Goal: Task Accomplishment & Management: Use online tool/utility

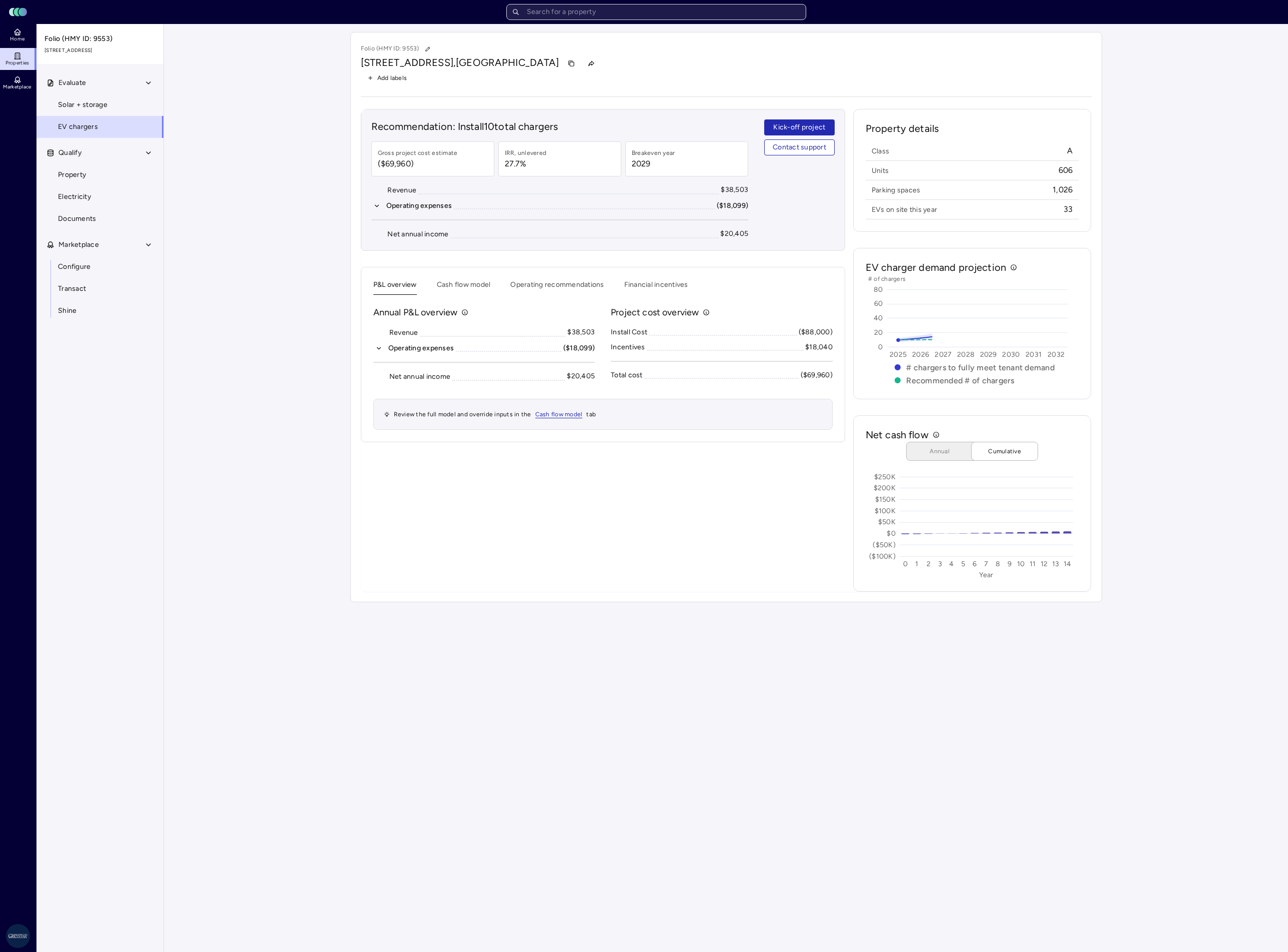
click at [610, 18] on input "text" at bounding box center [656, 12] width 300 height 16
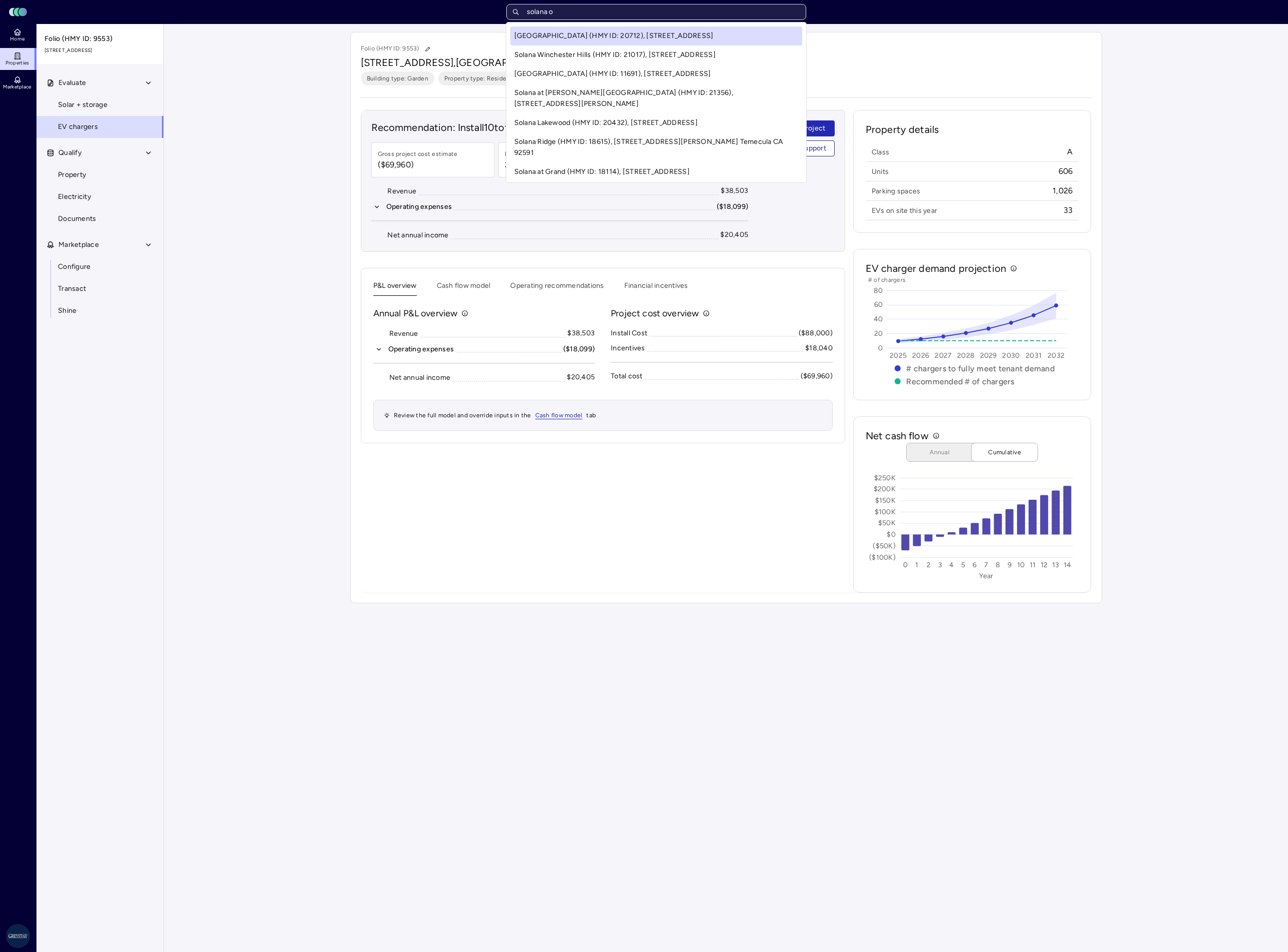
type input "solana ol"
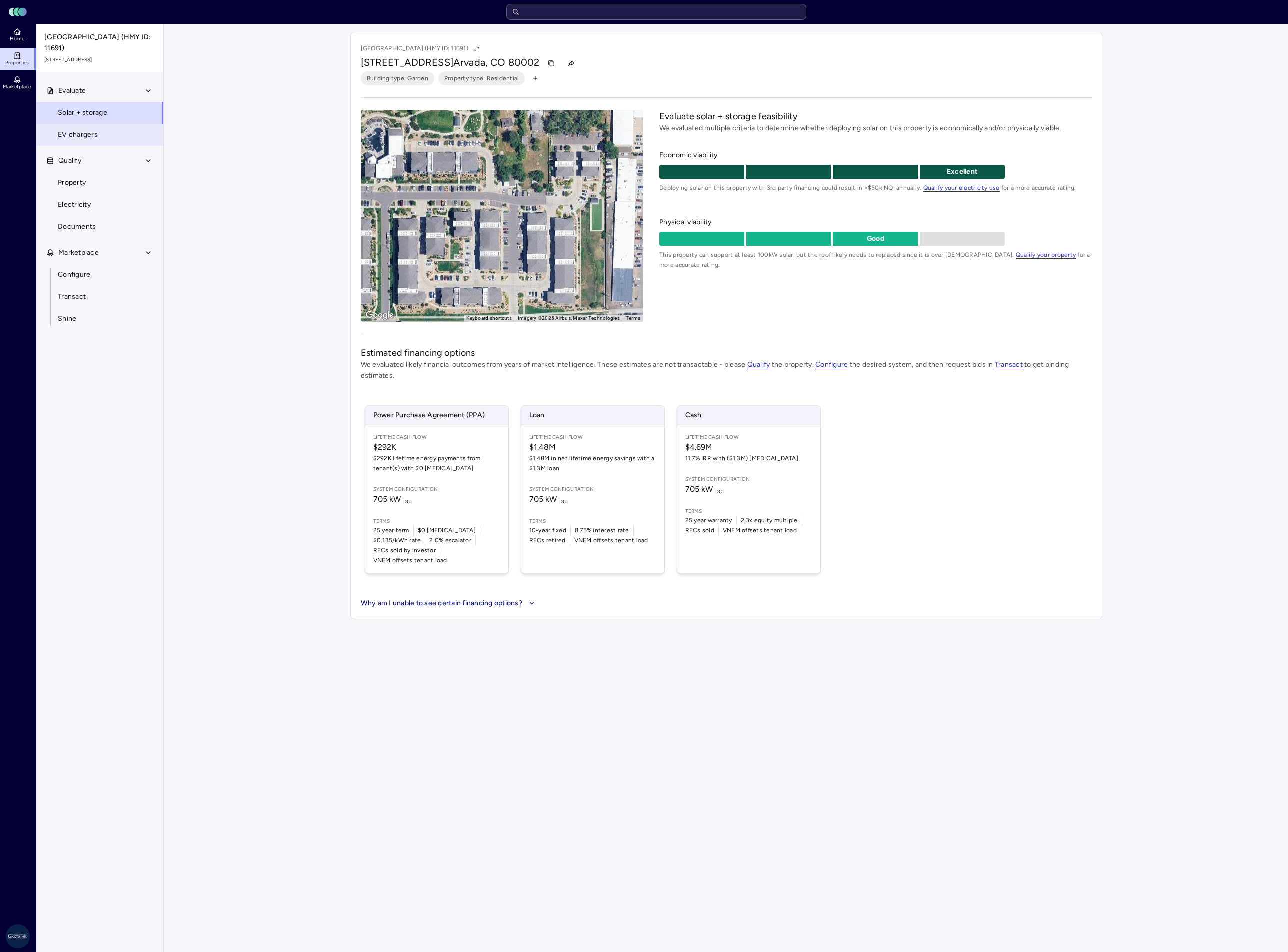
click at [78, 138] on span "EV chargers" at bounding box center [78, 135] width 40 height 11
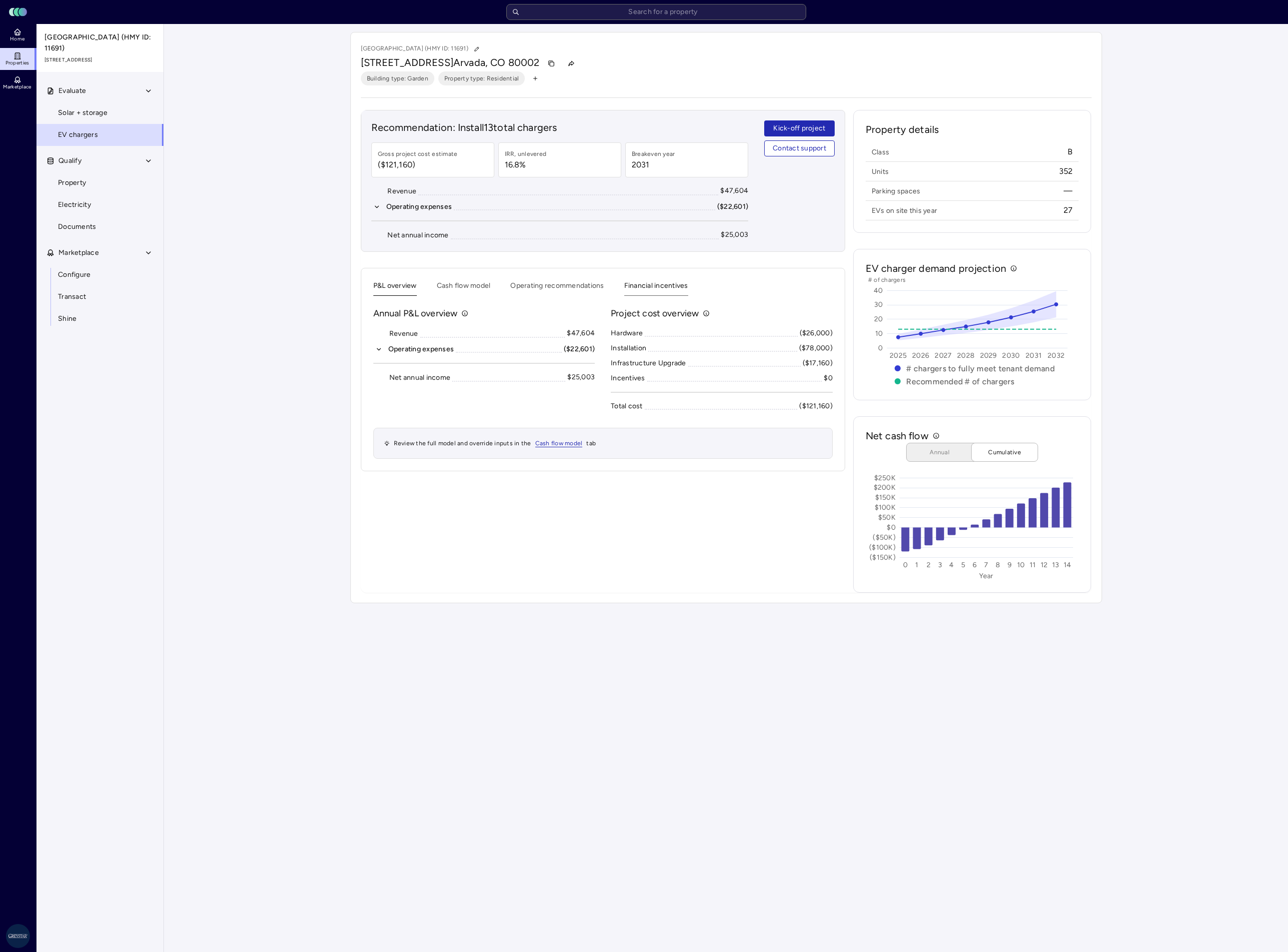
click at [645, 286] on button "Financial incentives" at bounding box center [656, 287] width 64 height 16
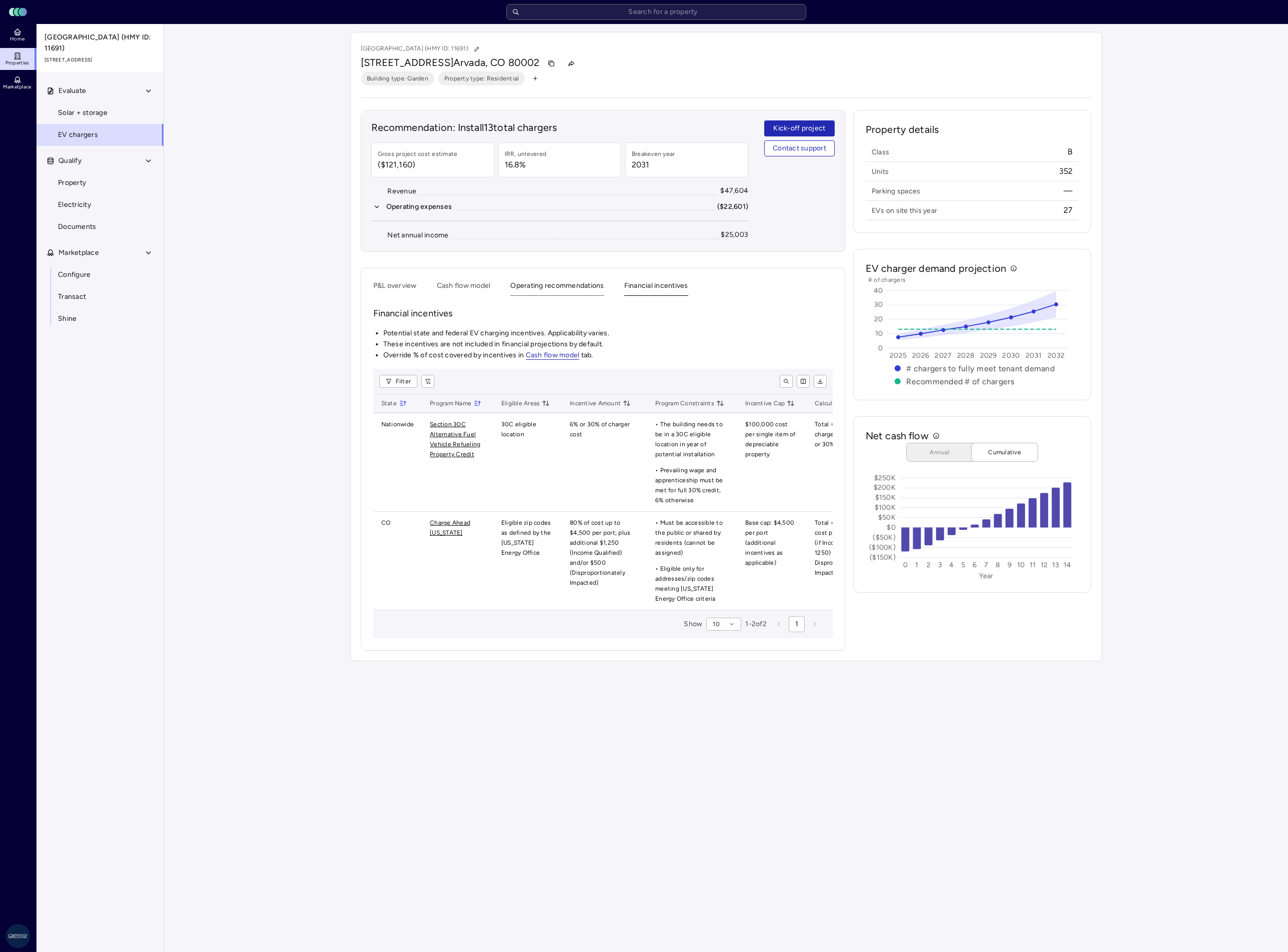
click at [577, 291] on button "Operating recommendations" at bounding box center [557, 287] width 93 height 16
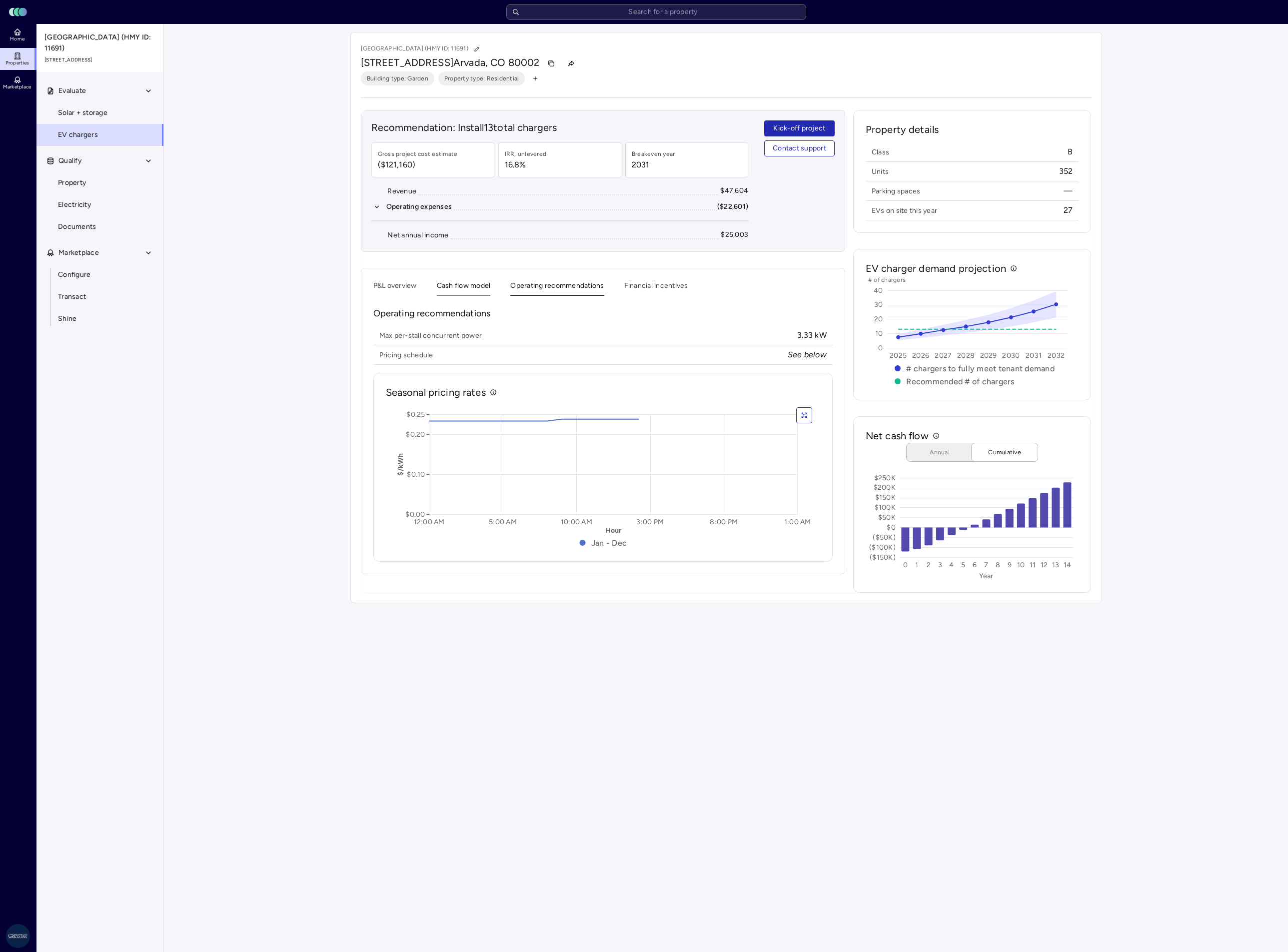
click at [465, 291] on button "Cash flow model" at bounding box center [464, 287] width 54 height 16
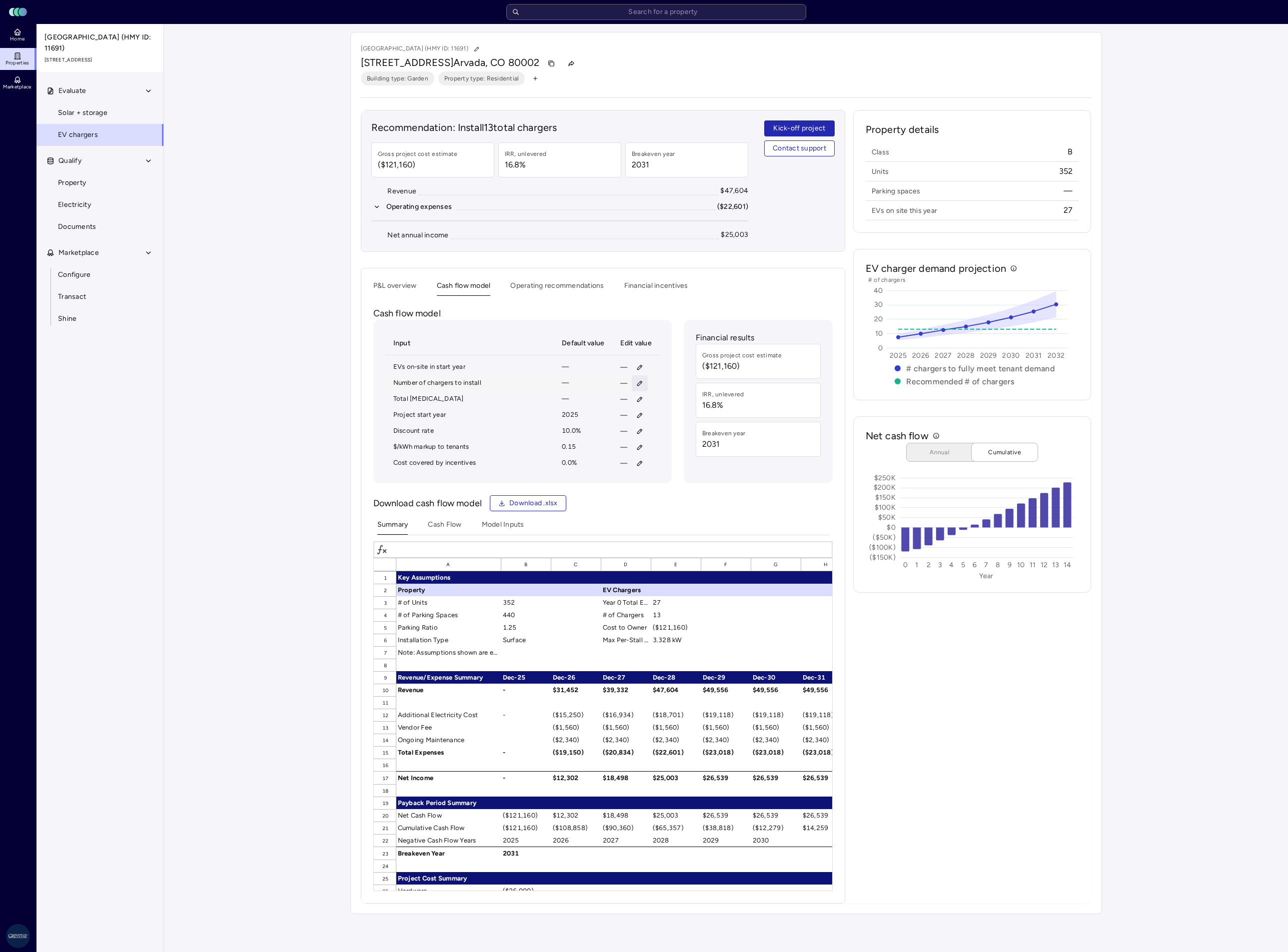
click at [645, 389] on button "button" at bounding box center [640, 383] width 16 height 16
type input "8"
click at [670, 444] on button "Save" at bounding box center [686, 452] width 33 height 16
click at [632, 402] on div "Edit value Edit value" at bounding box center [639, 394] width 48 height 18
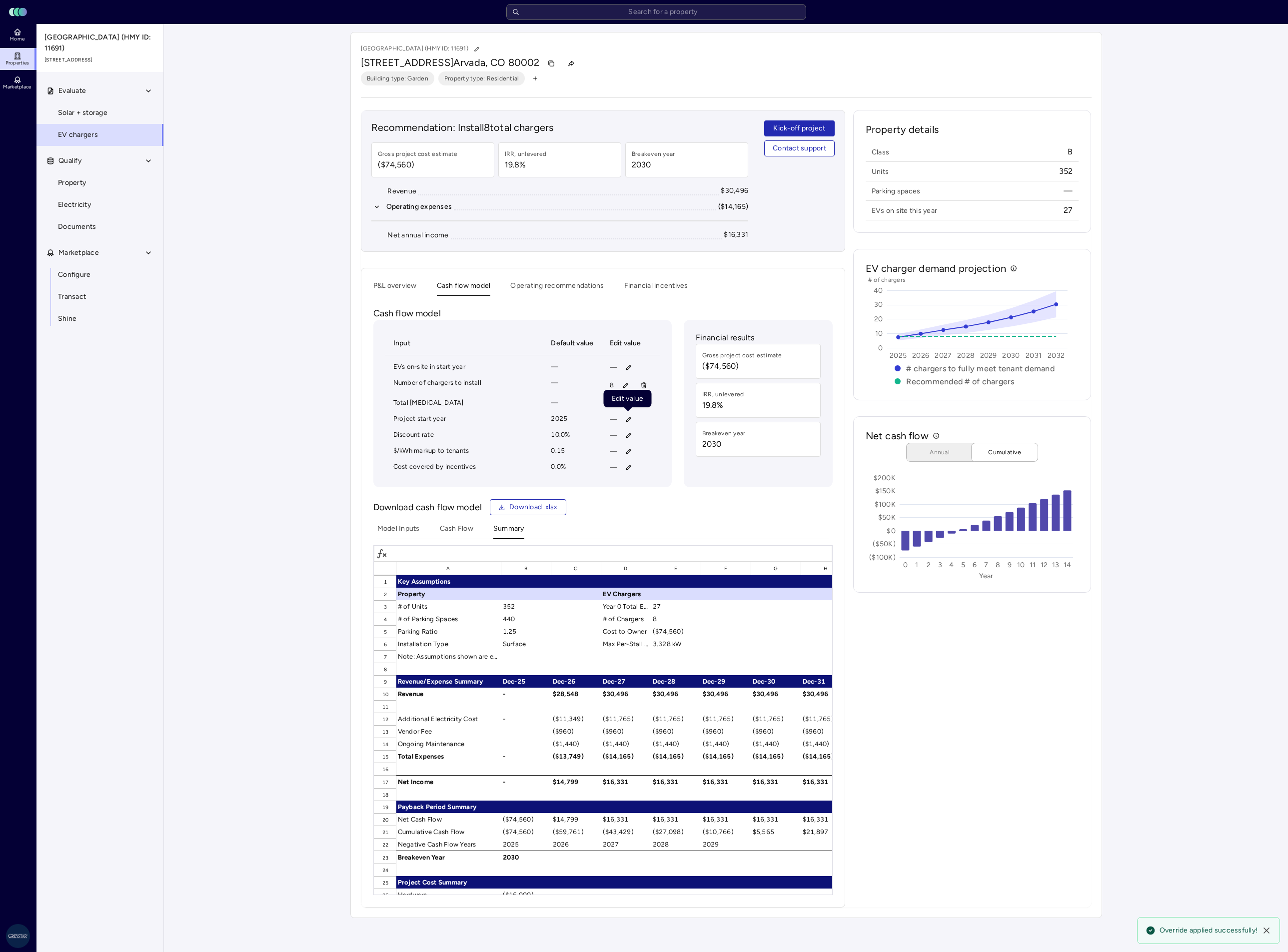
click at [626, 411] on icon at bounding box center [628, 410] width 8 height 4
click at [628, 408] on polygon at bounding box center [628, 410] width 8 height 4
click at [650, 425] on div "—" at bounding box center [630, 419] width 42 height 12
click at [625, 407] on icon "button" at bounding box center [628, 403] width 7 height 7
click at [629, 446] on input at bounding box center [628, 450] width 126 height 19
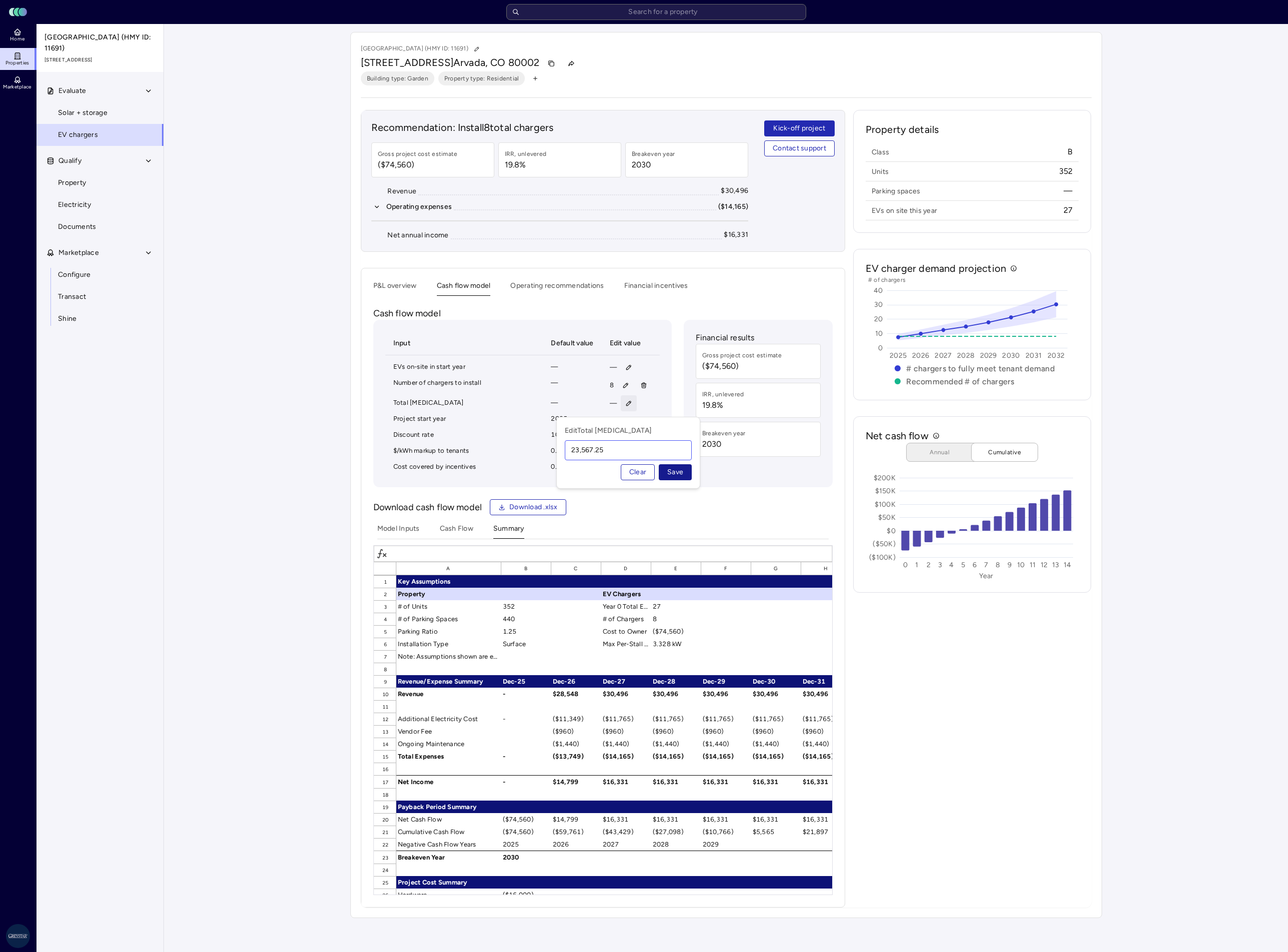
type input "23,567.25"
click at [679, 470] on span "Save" at bounding box center [676, 472] width 16 height 11
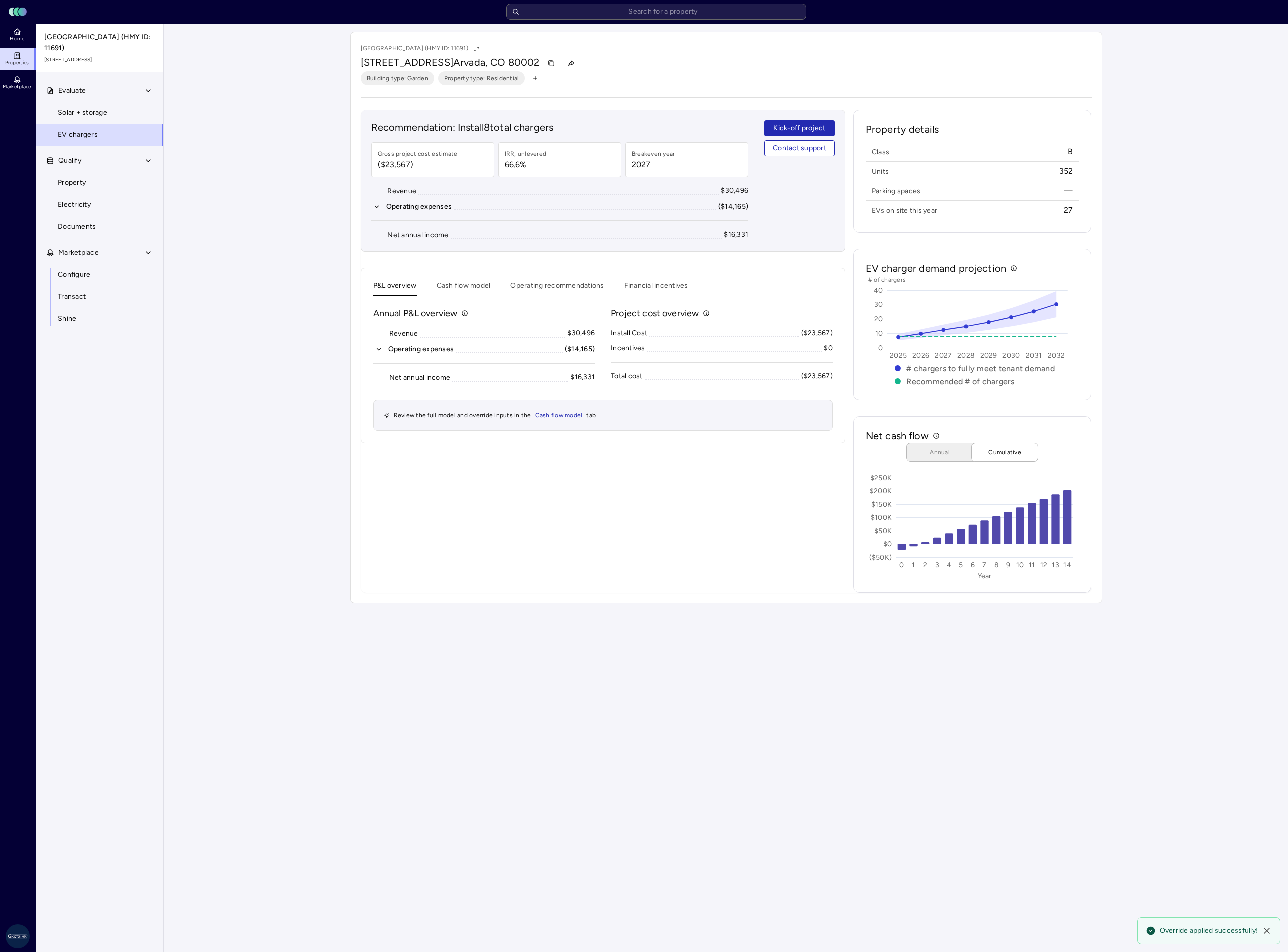
click at [395, 291] on button "P&L overview" at bounding box center [395, 287] width 43 height 16
click at [381, 355] on button "Operating expenses ($14,165)" at bounding box center [484, 349] width 222 height 11
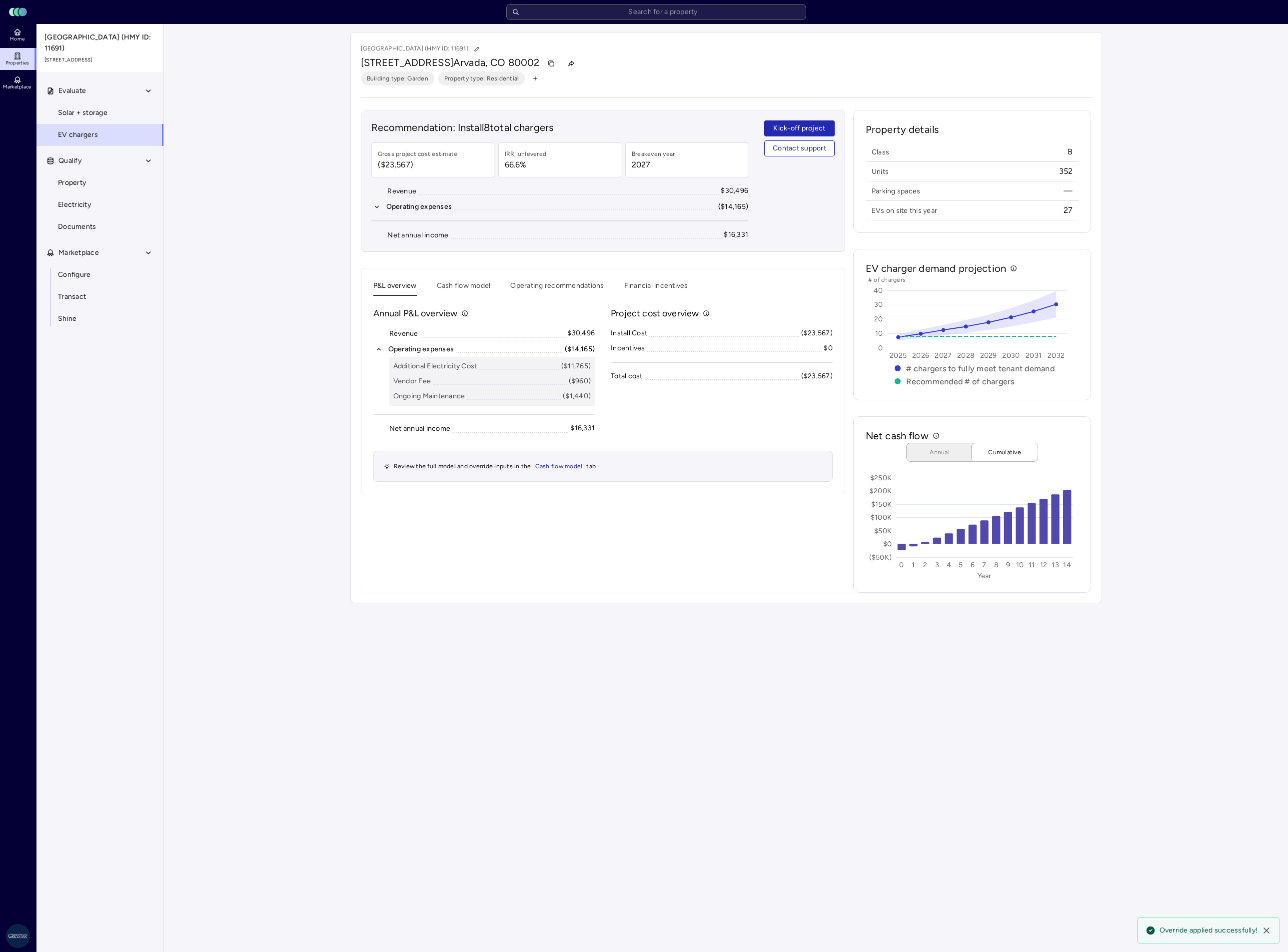
click at [319, 538] on div "Your estimates have been updated Solana [GEOGRAPHIC_DATA] (HMY ID: 11691) [STRE…" at bounding box center [726, 318] width 1124 height 587
